Goal: Task Accomplishment & Management: Use online tool/utility

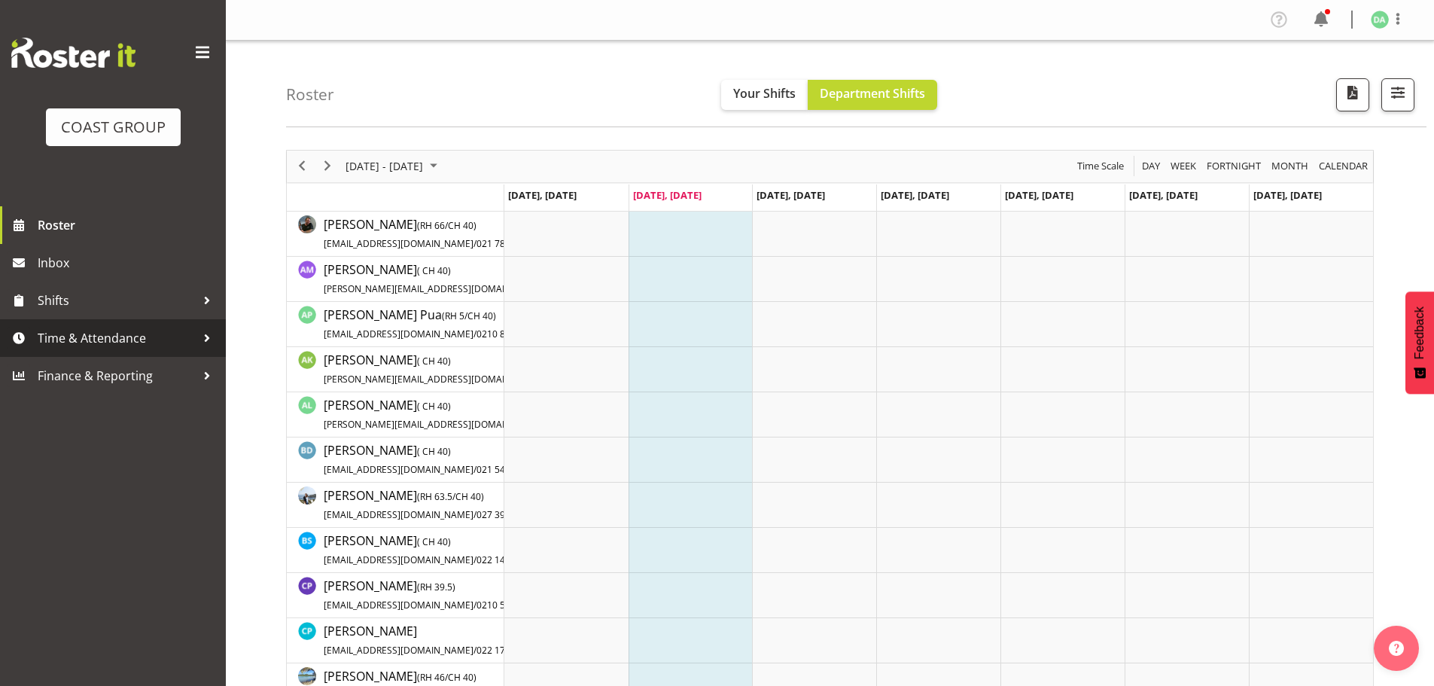
click at [102, 329] on span "Time & Attendance" at bounding box center [117, 338] width 158 height 23
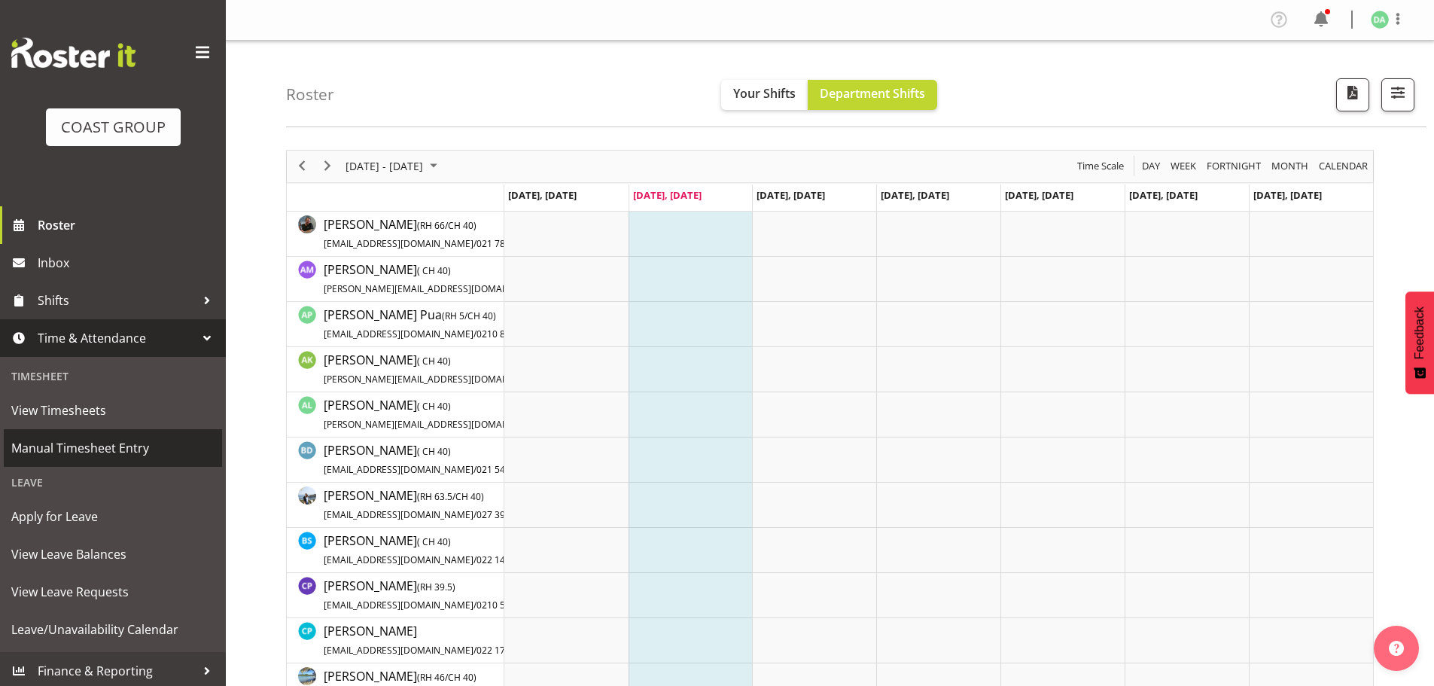
click at [86, 443] on span "Manual Timesheet Entry" at bounding box center [112, 448] width 203 height 23
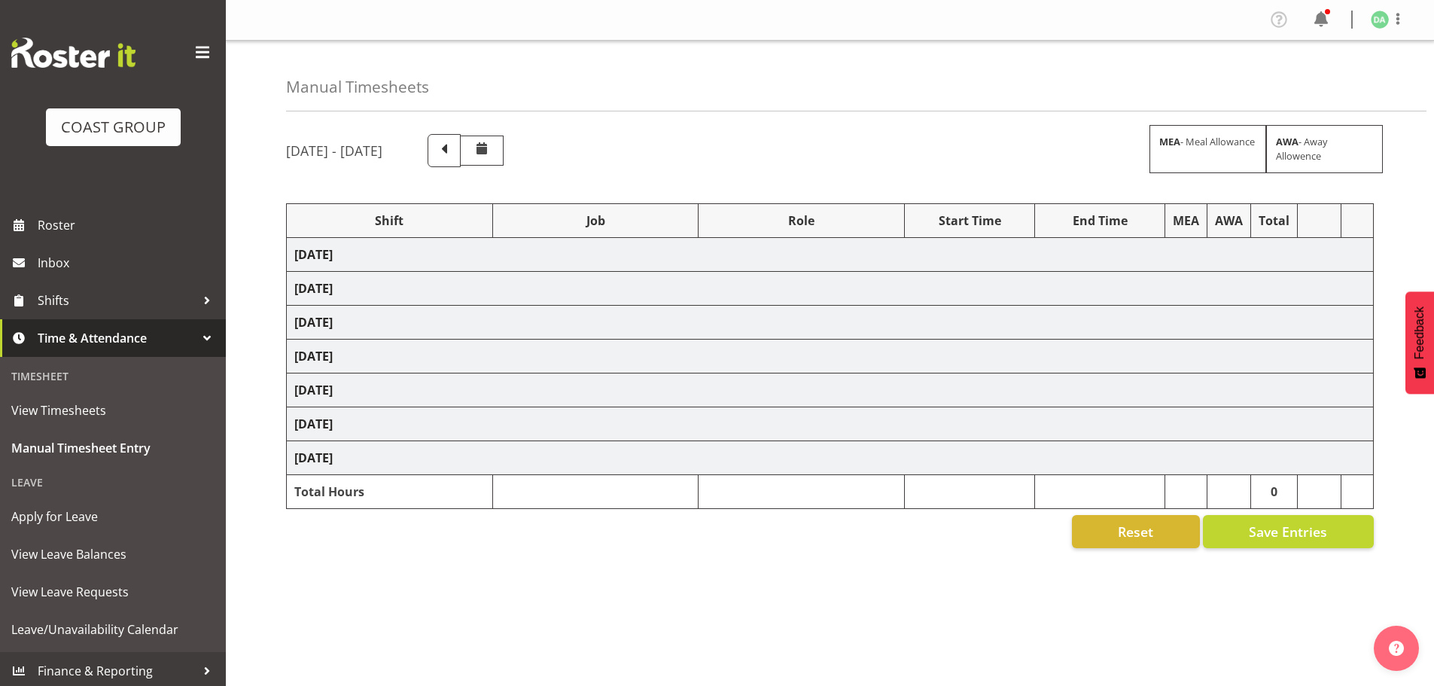
select select "10417"
select select "9138"
select select "8457"
select select "8458"
select select "8727"
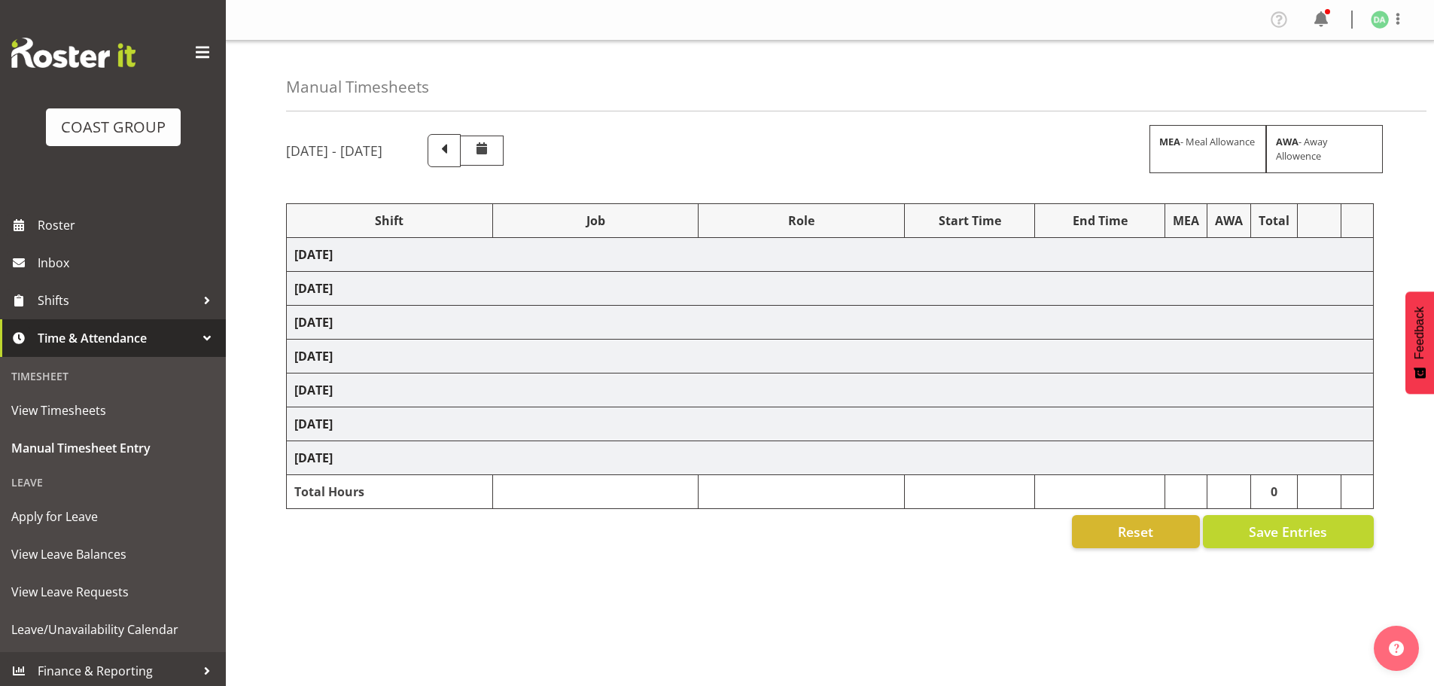
select select "8934"
select select "8967"
select select "9630"
select select "9082"
select select "9023"
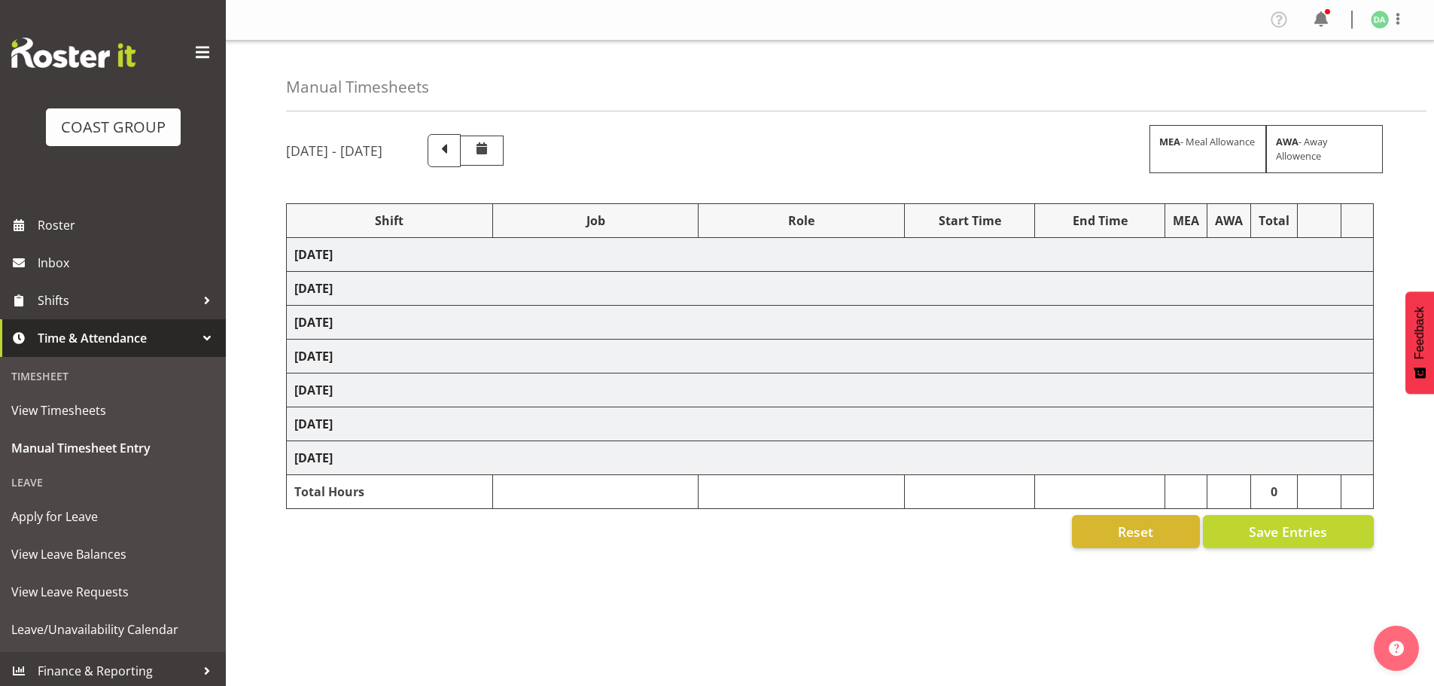
select select "8786"
select select "10382"
select select "8652"
select select "8514"
select select "8652"
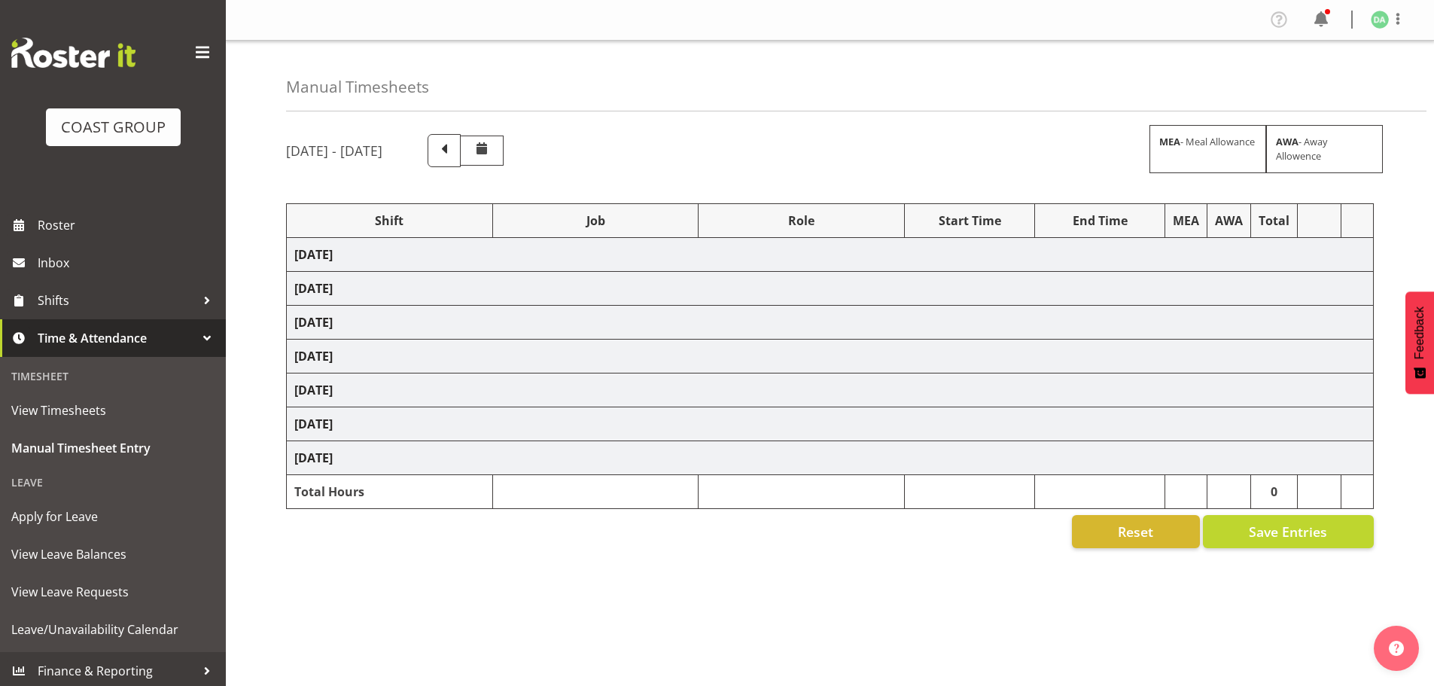
select select "10489"
select select "9410"
select select "10489"
select select "10269"
select select "9266"
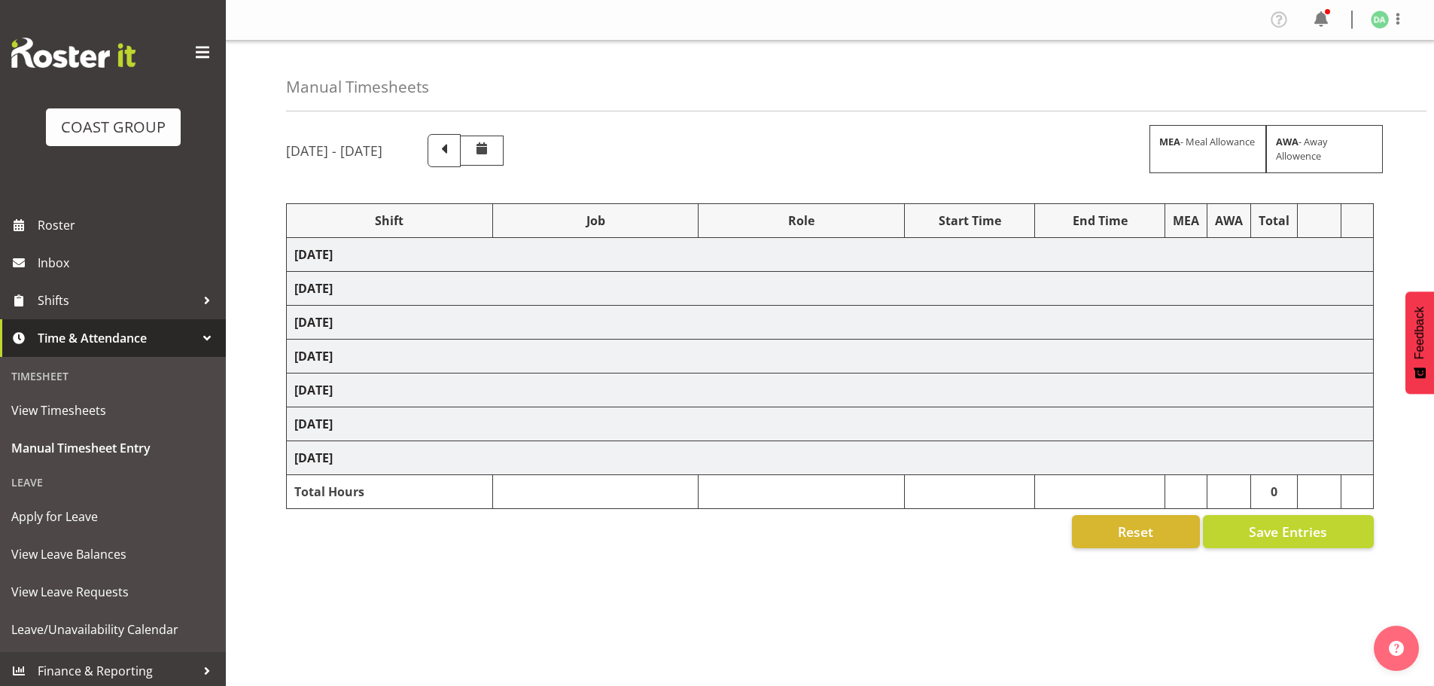
select select "10269"
select select "8654"
select select "10269"
select select "9321"
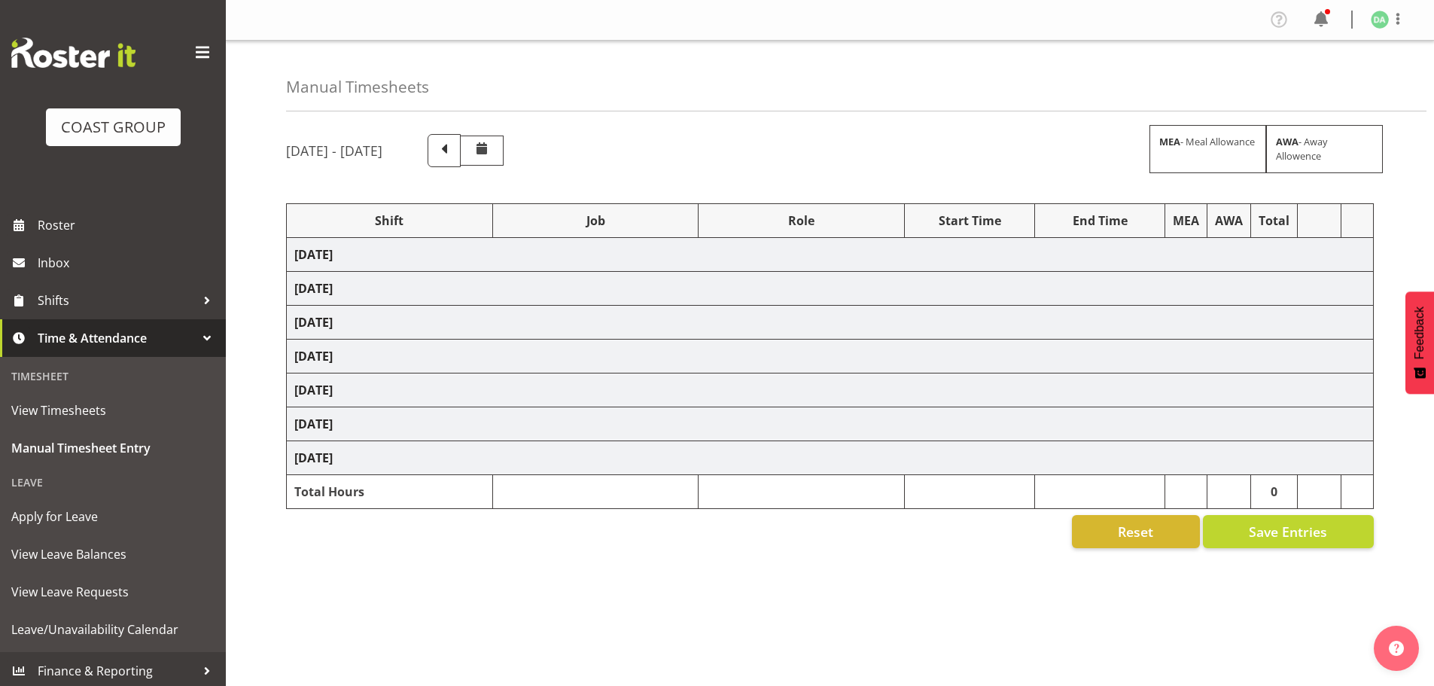
select select "9630"
select select "10172"
select select "8654"
select select "9141"
select select "10268"
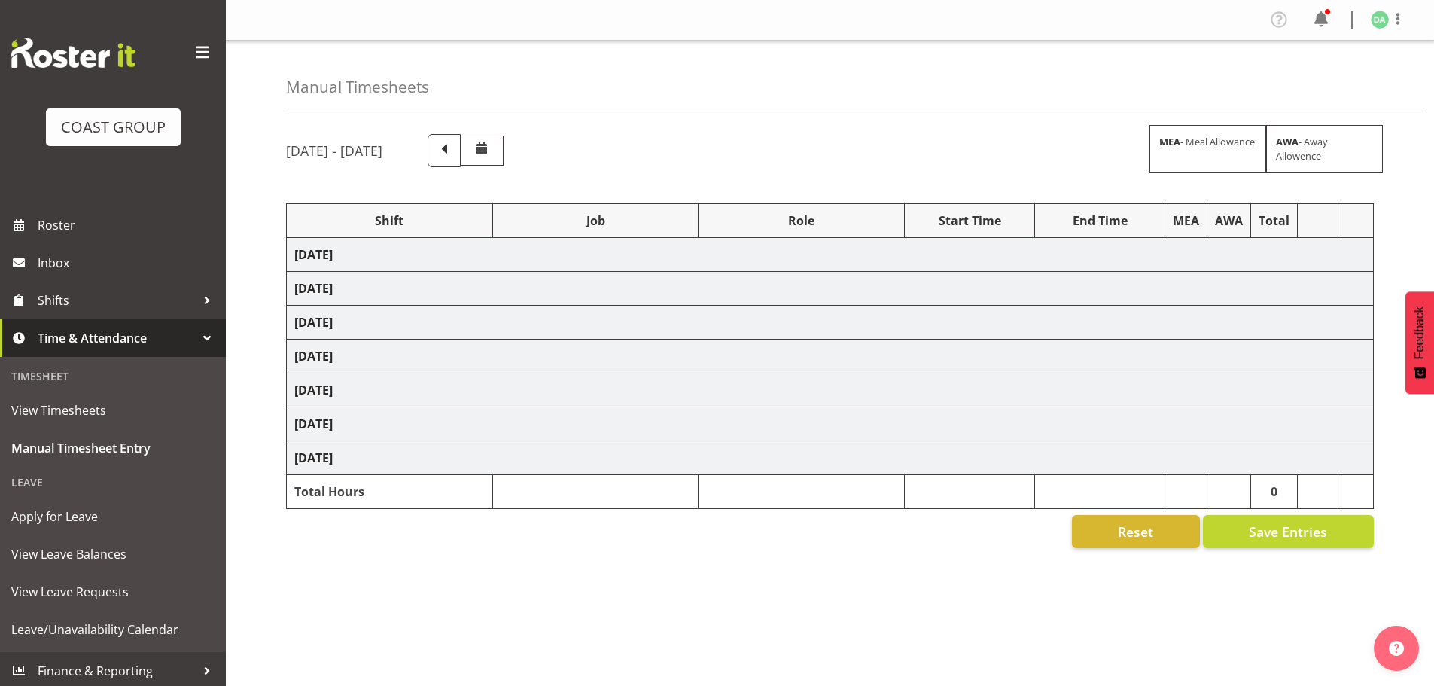
select select "10172"
select select "69"
